Goal: Check status: Check status

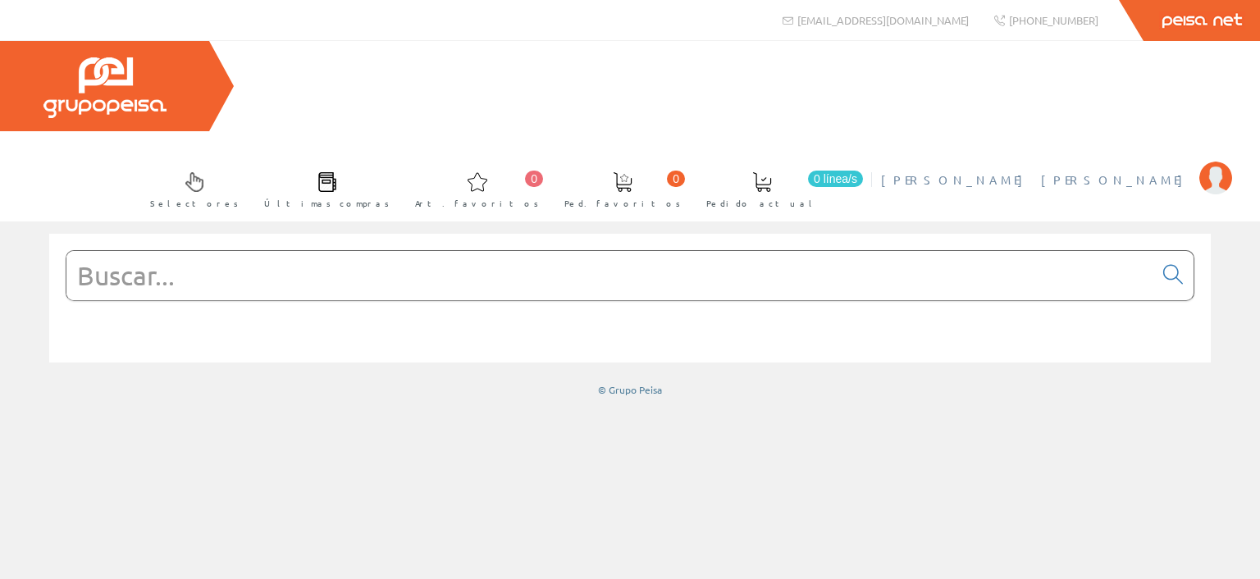
click at [1224, 162] on img at bounding box center [1216, 178] width 33 height 33
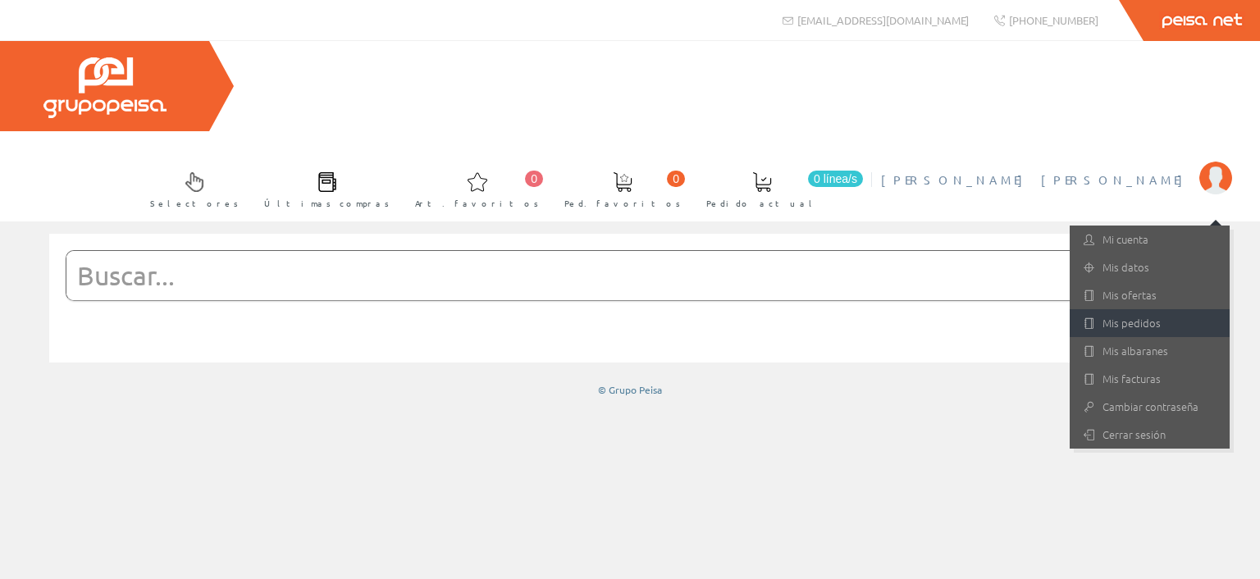
click at [1136, 309] on link "Mis pedidos" at bounding box center [1150, 323] width 160 height 28
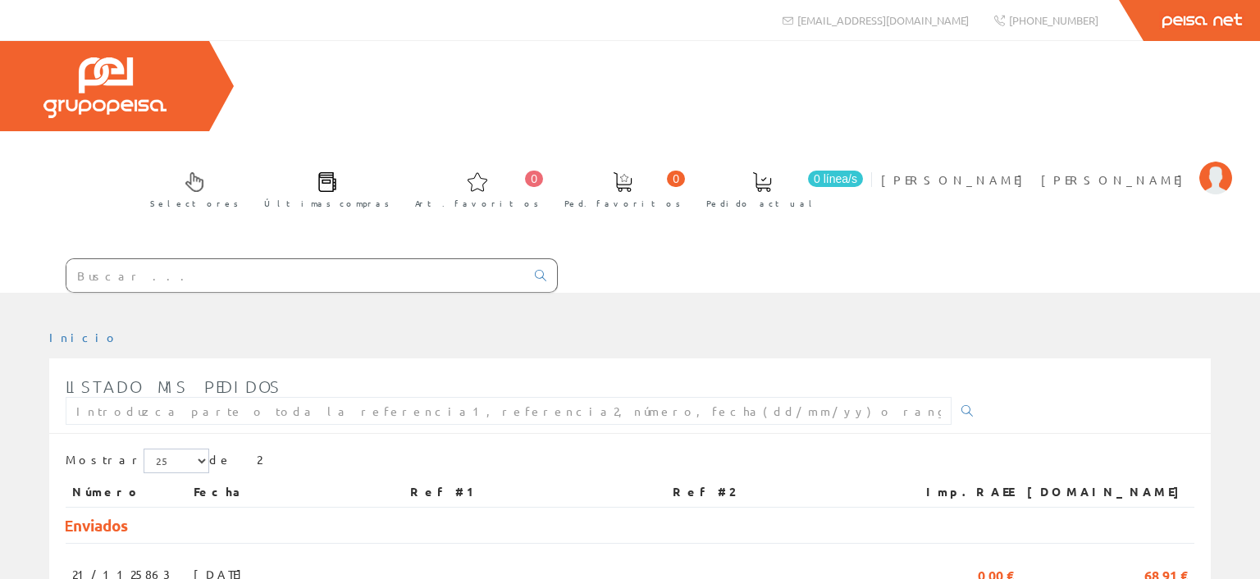
scroll to position [103, 0]
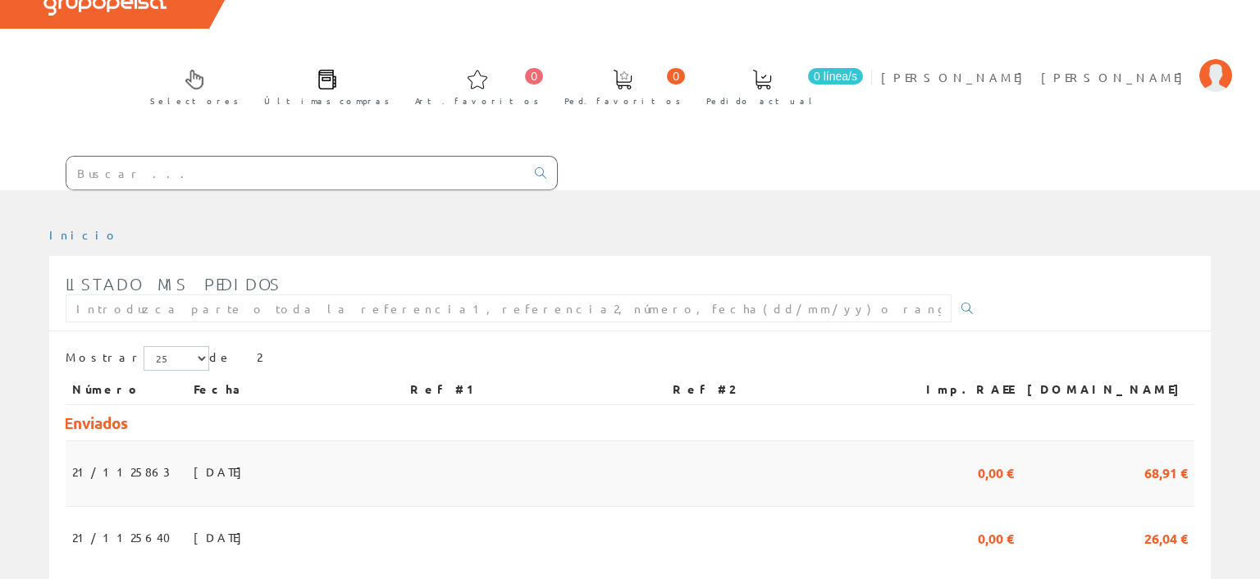
click at [194, 458] on span "[DATE]" at bounding box center [222, 472] width 57 height 28
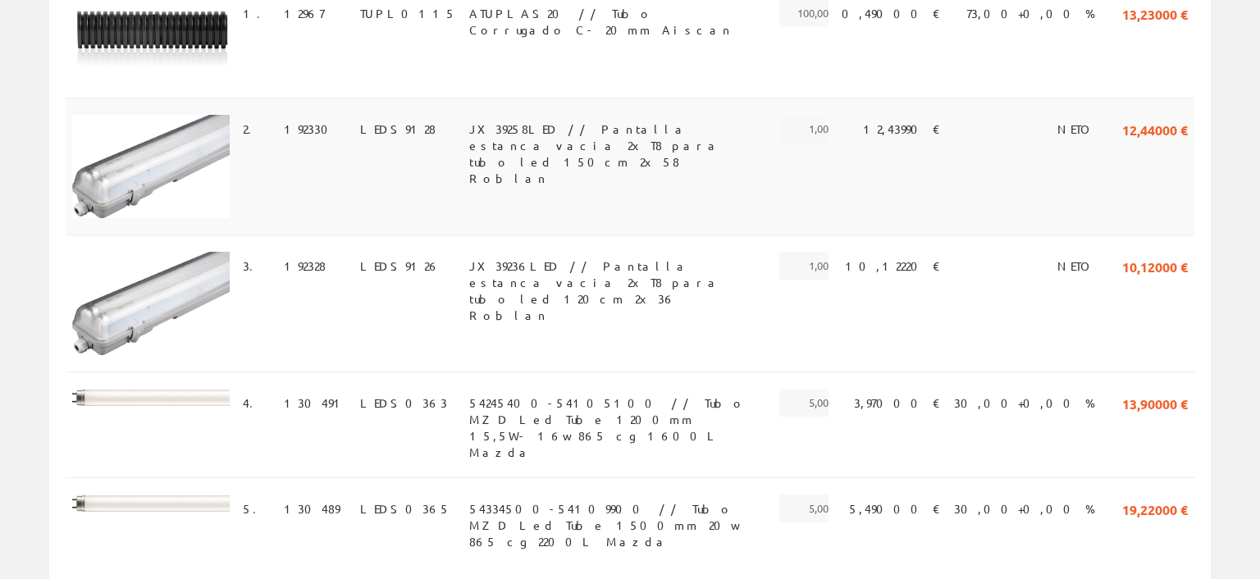
scroll to position [433, 0]
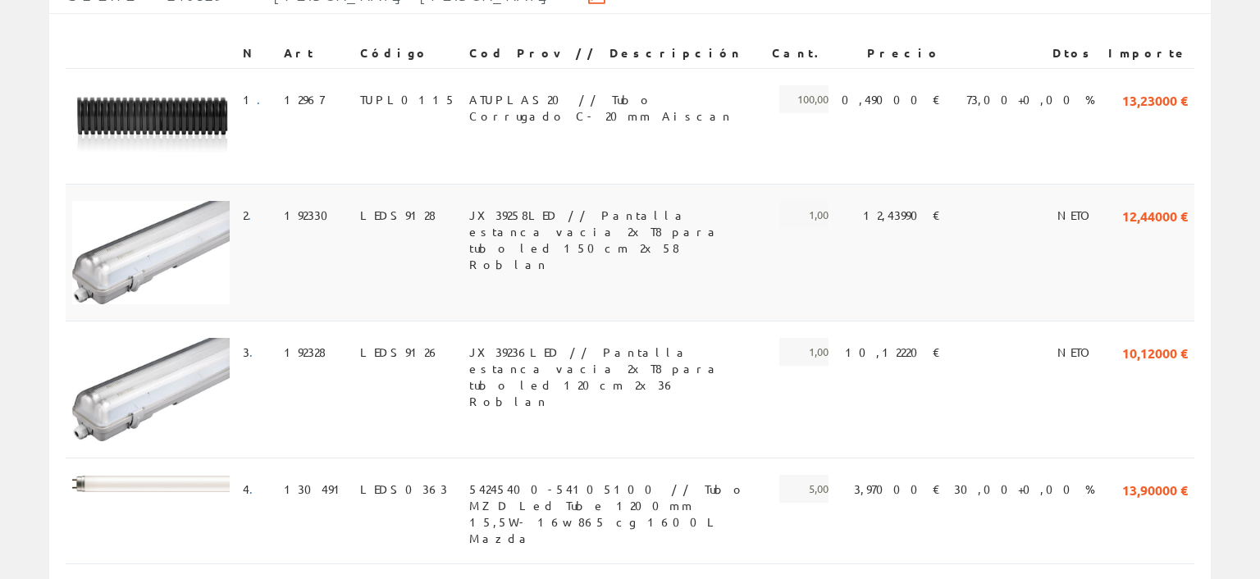
click at [717, 201] on span "JX39258LED // Pantalla estanca vacia 2xT8 para tubo led 150cm 2x58 Roblan" at bounding box center [614, 215] width 290 height 28
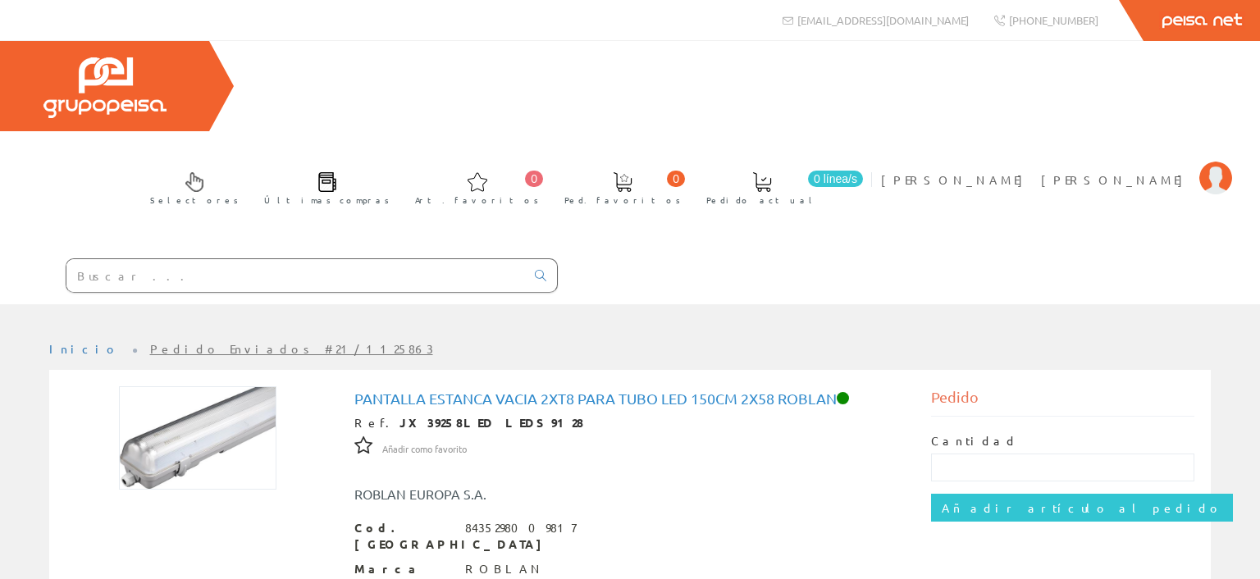
scroll to position [231, 0]
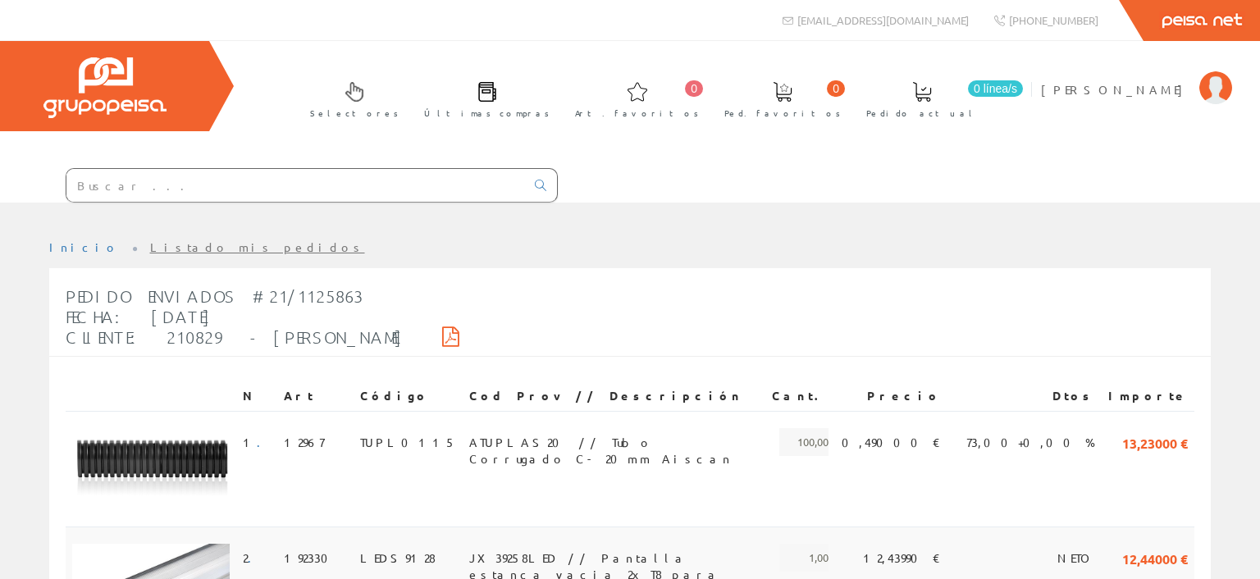
scroll to position [433, 0]
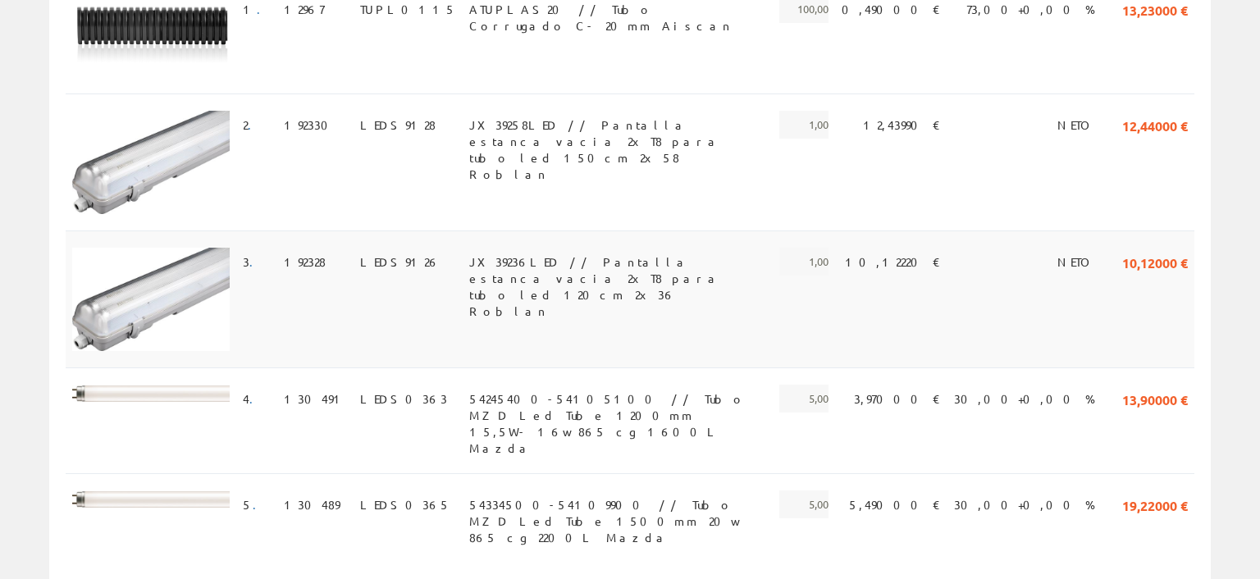
click at [620, 263] on span "JX39236LED // Pantalla estanca vacia 2xT8 para tubo led 120cm 2x36 Roblan" at bounding box center [614, 262] width 290 height 28
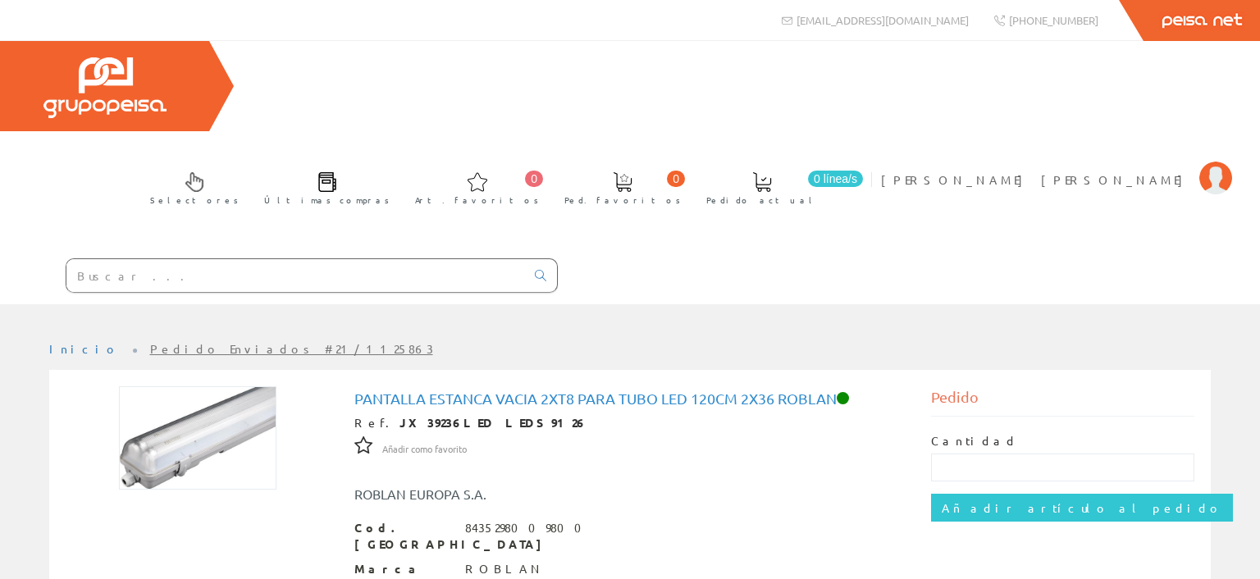
scroll to position [173, 0]
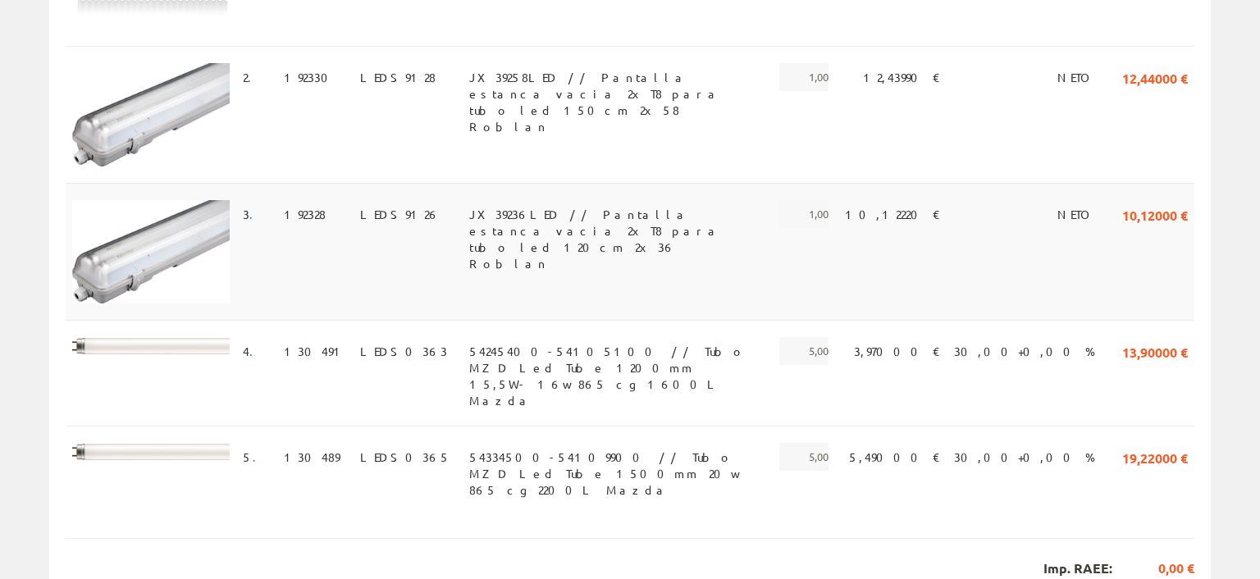
scroll to position [312, 0]
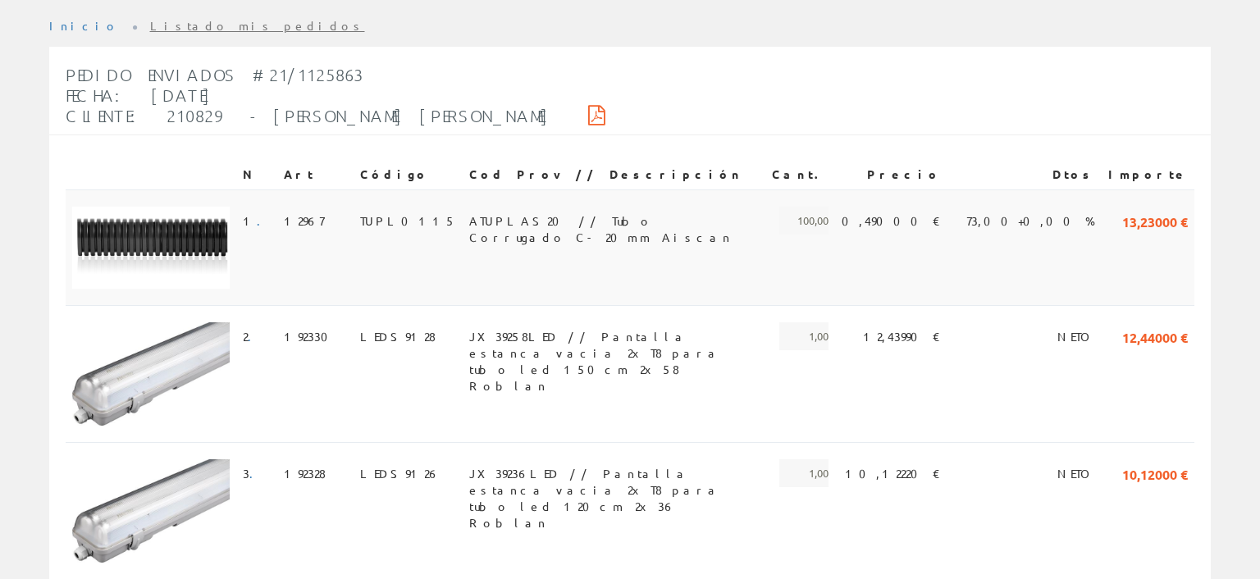
click at [510, 207] on span "ATUPLAS20 // Tubo Corrugado C- 20mm Aiscan" at bounding box center [614, 221] width 290 height 28
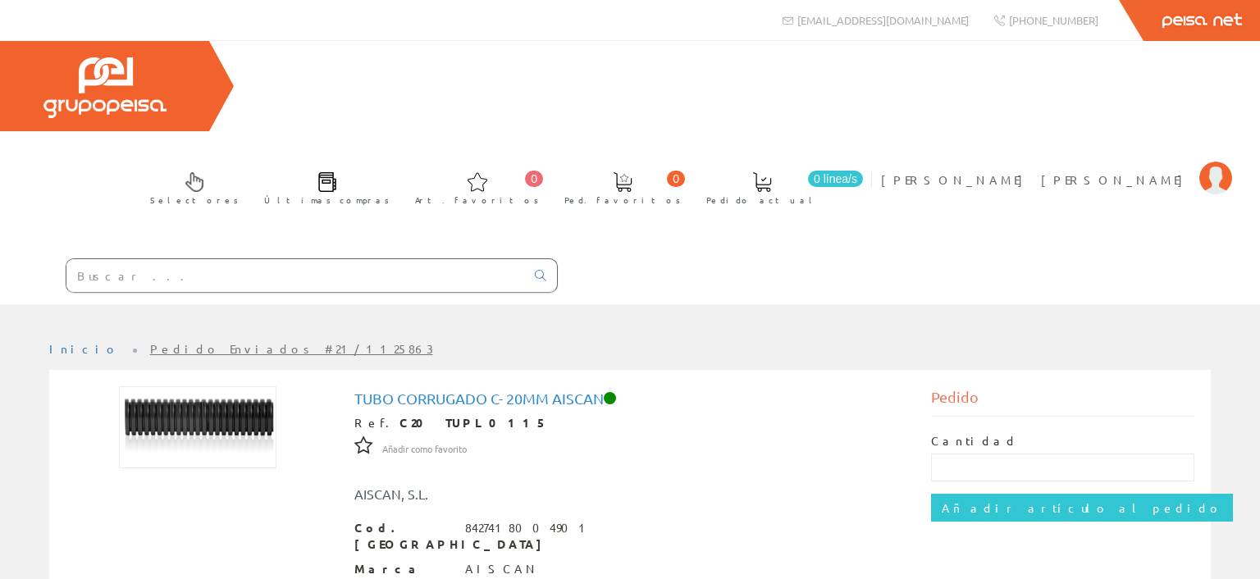
scroll to position [256, 0]
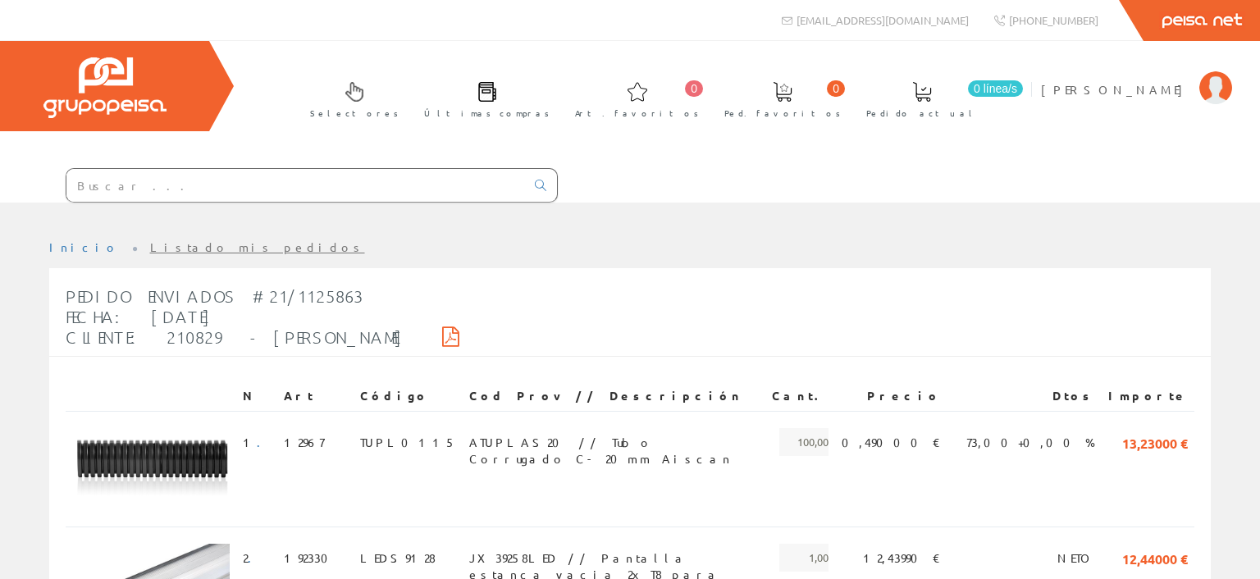
scroll to position [312, 0]
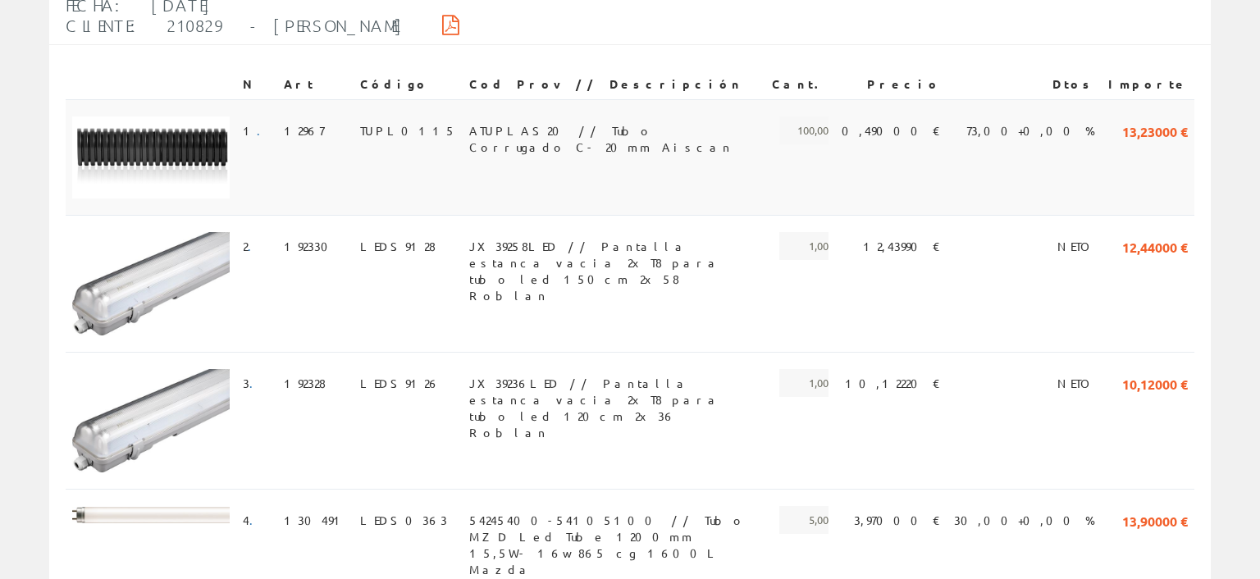
click at [550, 133] on span "ATUPLAS20 // Tubo Corrugado C- 20mm Aiscan" at bounding box center [614, 131] width 290 height 28
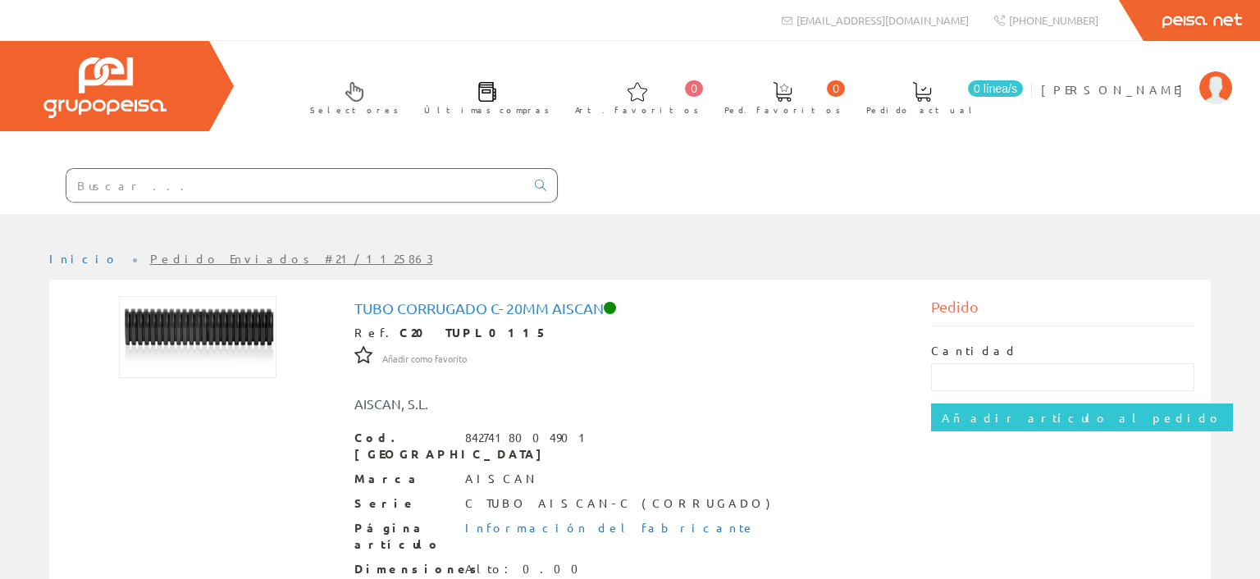
drag, startPoint x: 300, startPoint y: 186, endPoint x: 304, endPoint y: 194, distance: 8.8
paste input "Donwlight 18w 60k 1550lm bl. 67617"
type input "Donwlight 18w 60k 1550lm bl. 67617"
click at [540, 183] on icon at bounding box center [540, 185] width 11 height 11
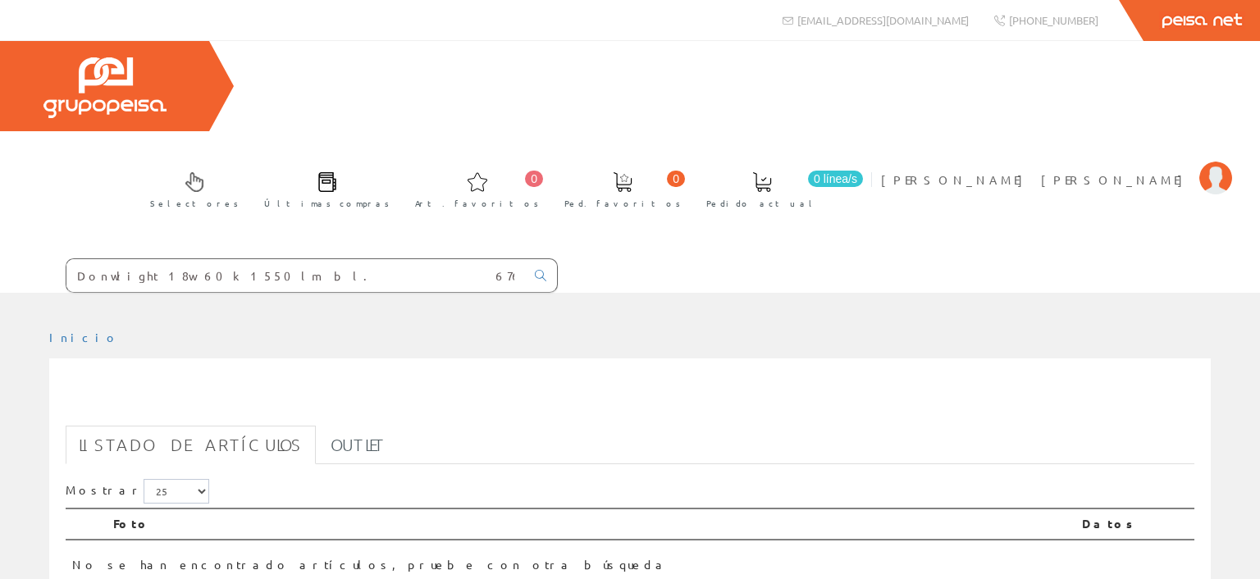
drag, startPoint x: 264, startPoint y: 183, endPoint x: 0, endPoint y: 186, distance: 264.2
click at [66, 259] on input "Donwlight 18w 60k 1550lm bl. 67617" at bounding box center [295, 275] width 459 height 33
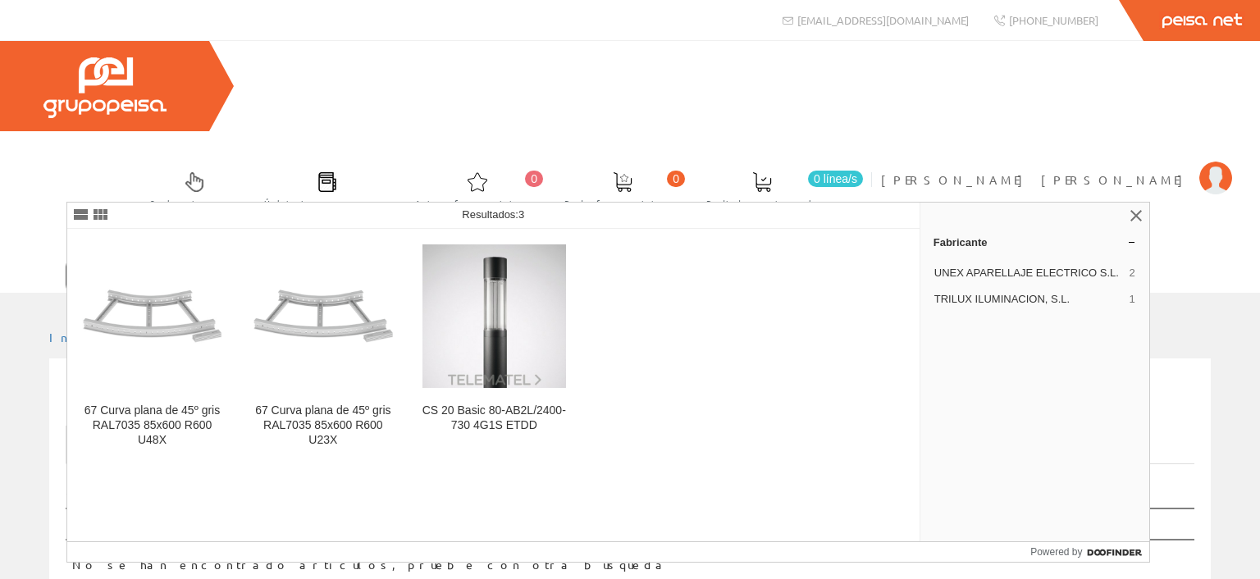
type input "67617"
click at [125, 259] on input "67617" at bounding box center [295, 275] width 459 height 33
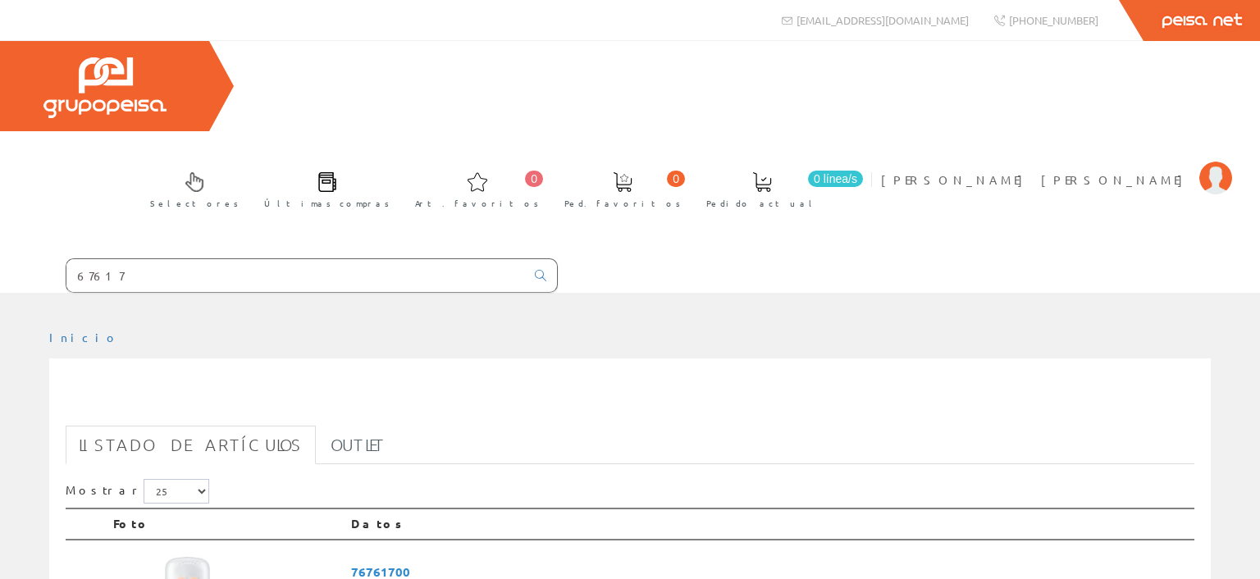
click at [227, 259] on input "67617" at bounding box center [295, 275] width 459 height 33
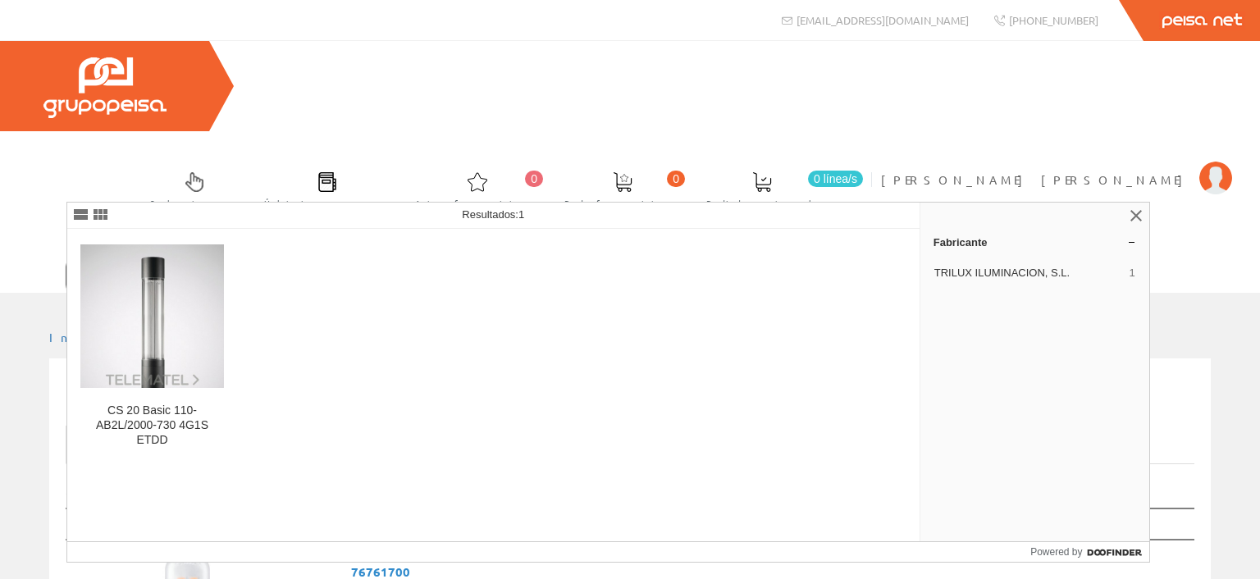
type input "67624"
